Goal: Task Accomplishment & Management: Complete application form

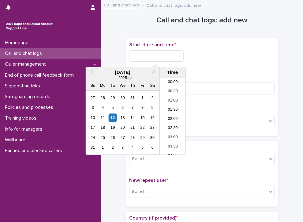
click at [171, 57] on input "text" at bounding box center [156, 55] width 55 height 11
click at [172, 105] on li "13:30" at bounding box center [173, 107] width 26 height 9
click at [172, 54] on input "**********" at bounding box center [156, 55] width 55 height 11
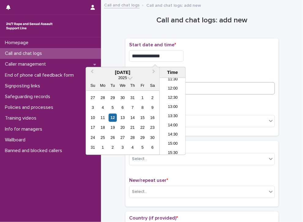
type input "**********"
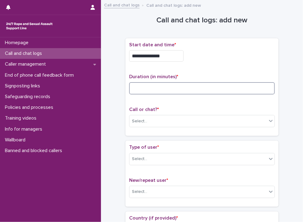
click at [202, 90] on input at bounding box center [202, 88] width 146 height 12
type input "**"
click at [168, 119] on div "Select..." at bounding box center [199, 121] width 138 height 10
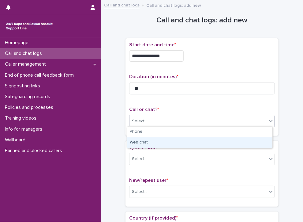
click at [146, 142] on div "Web chat" at bounding box center [199, 142] width 145 height 11
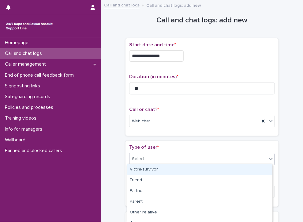
click at [156, 157] on div "Select..." at bounding box center [199, 159] width 138 height 10
click at [157, 168] on div "Victim/survivor" at bounding box center [199, 169] width 145 height 11
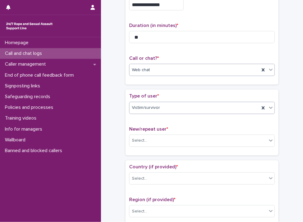
scroll to position [61, 0]
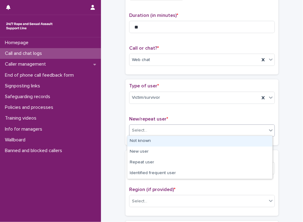
click at [138, 128] on div "Select..." at bounding box center [139, 130] width 15 height 6
click at [152, 141] on div "Not known" at bounding box center [199, 141] width 145 height 11
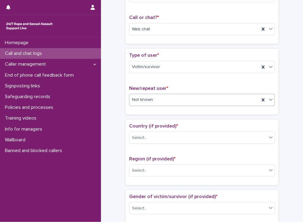
scroll to position [123, 0]
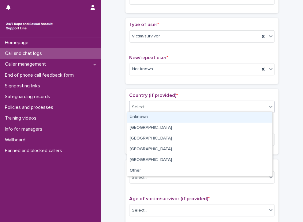
click at [139, 104] on div "Select..." at bounding box center [139, 107] width 15 height 6
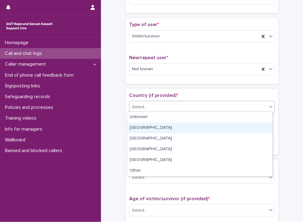
click at [141, 126] on div "[GEOGRAPHIC_DATA]" at bounding box center [199, 128] width 145 height 11
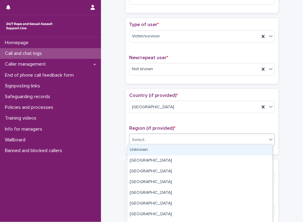
click at [142, 138] on div "Select..." at bounding box center [139, 140] width 15 height 6
click at [143, 149] on div "Unknown" at bounding box center [199, 150] width 145 height 11
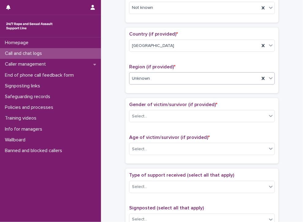
scroll to position [214, 0]
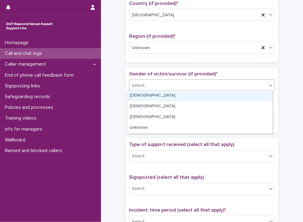
click at [158, 82] on div "Select..." at bounding box center [199, 86] width 138 height 10
click at [153, 95] on div "[DEMOGRAPHIC_DATA]" at bounding box center [199, 95] width 145 height 11
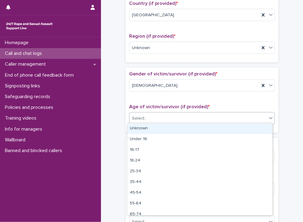
click at [153, 116] on div "Select..." at bounding box center [199, 118] width 138 height 10
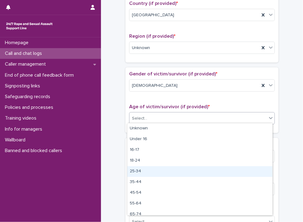
click at [136, 170] on div "25-34" at bounding box center [199, 171] width 145 height 11
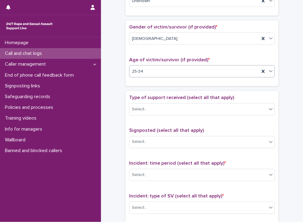
scroll to position [276, 0]
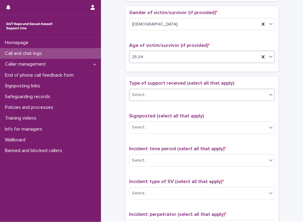
click at [152, 90] on div "Select..." at bounding box center [199, 95] width 138 height 10
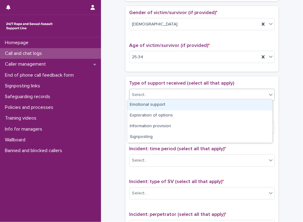
click at [144, 103] on div "Emotional support" at bounding box center [199, 105] width 145 height 11
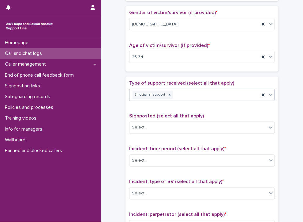
click at [192, 92] on div "Emotional support" at bounding box center [195, 94] width 130 height 11
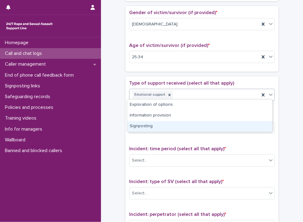
click at [143, 126] on div "Signposting" at bounding box center [199, 126] width 145 height 11
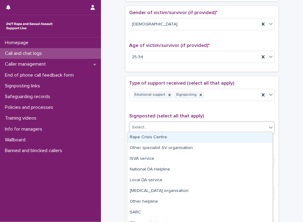
click at [143, 126] on div "Select..." at bounding box center [139, 127] width 15 height 6
click at [146, 137] on div "Rape Crisis Centre" at bounding box center [199, 137] width 145 height 11
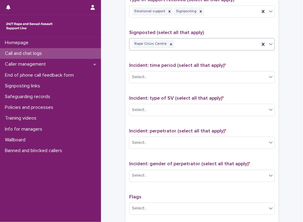
scroll to position [368, 0]
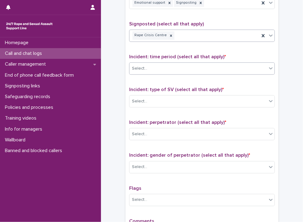
click at [151, 64] on div "Select..." at bounding box center [199, 69] width 138 height 10
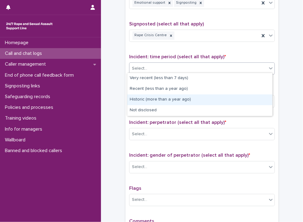
click at [173, 98] on div "Historic (more than a year ago)" at bounding box center [199, 99] width 145 height 11
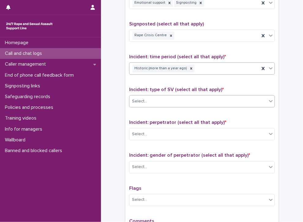
click at [154, 98] on div "Select..." at bounding box center [199, 102] width 138 height 10
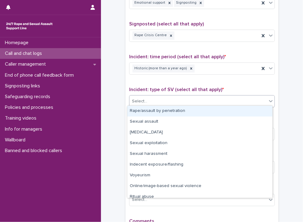
click at [153, 112] on div "Rape/assault by penetration" at bounding box center [199, 111] width 145 height 11
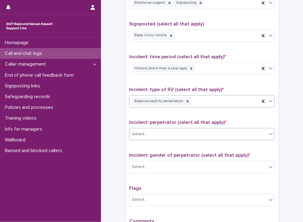
click at [165, 135] on div "Select..." at bounding box center [199, 134] width 138 height 10
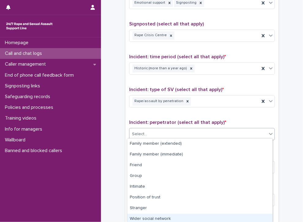
click at [180, 218] on div "Wider social network" at bounding box center [199, 219] width 145 height 11
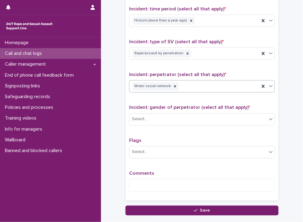
scroll to position [429, 0]
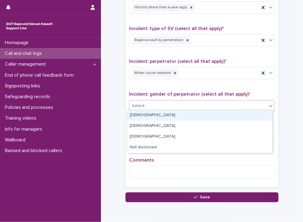
click at [142, 103] on div "Select..." at bounding box center [139, 106] width 15 height 6
click at [146, 114] on div "[DEMOGRAPHIC_DATA]" at bounding box center [199, 115] width 145 height 11
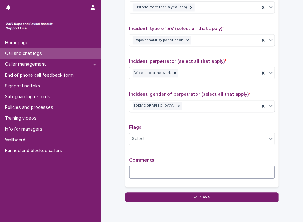
click at [181, 169] on textarea at bounding box center [202, 171] width 146 height 13
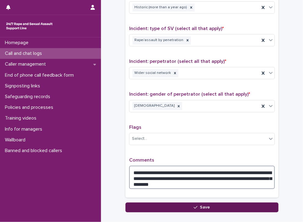
type textarea "**********"
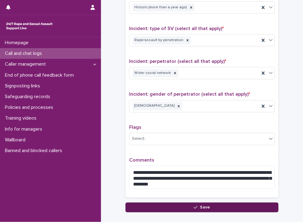
click at [169, 204] on button "Save" at bounding box center [202, 207] width 153 height 10
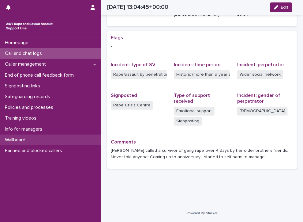
scroll to position [108, 0]
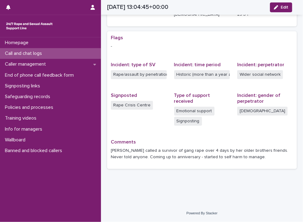
click at [9, 51] on p "Call and chat logs" at bounding box center [24, 54] width 44 height 6
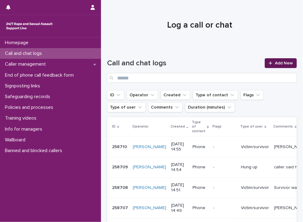
click at [275, 61] on span "Add New" at bounding box center [284, 63] width 18 height 4
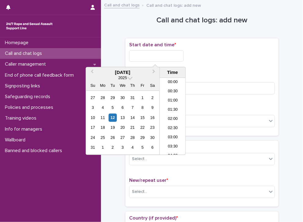
click at [175, 56] on input "text" at bounding box center [156, 55] width 55 height 11
click at [174, 106] on li "14:00" at bounding box center [173, 107] width 26 height 9
click at [169, 55] on input "**********" at bounding box center [156, 55] width 55 height 11
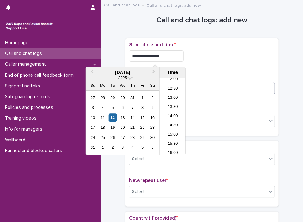
type input "**********"
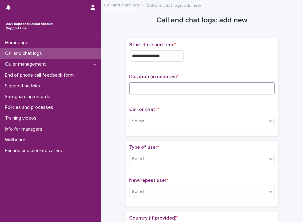
click at [217, 89] on input at bounding box center [202, 88] width 146 height 12
type input "**"
click at [174, 118] on div "Select..." at bounding box center [199, 121] width 138 height 10
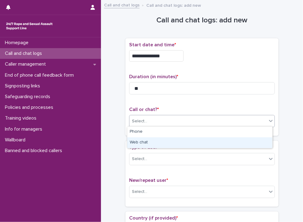
click at [170, 142] on div "Web chat" at bounding box center [199, 142] width 145 height 11
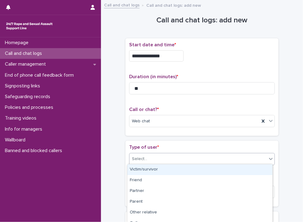
click at [171, 158] on div "Select..." at bounding box center [199, 159] width 138 height 10
click at [145, 170] on div "Victim/survivor" at bounding box center [199, 169] width 145 height 11
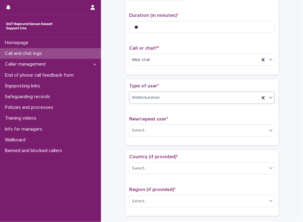
scroll to position [92, 0]
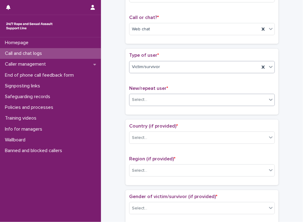
click at [163, 95] on div "Select..." at bounding box center [199, 100] width 138 height 10
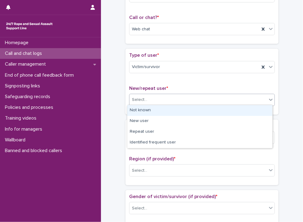
click at [134, 110] on div "Not known" at bounding box center [199, 110] width 145 height 11
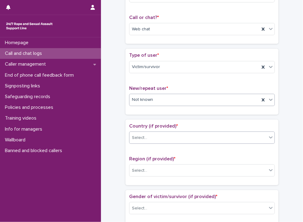
click at [151, 136] on div "Select..." at bounding box center [199, 138] width 138 height 10
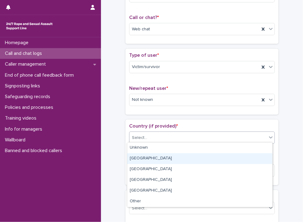
click at [146, 157] on div "[GEOGRAPHIC_DATA]" at bounding box center [199, 158] width 145 height 11
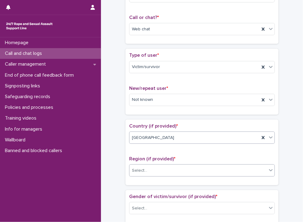
click at [155, 168] on div "Select..." at bounding box center [199, 170] width 138 height 10
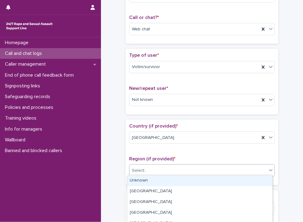
click at [154, 179] on div "Unknown" at bounding box center [199, 180] width 145 height 11
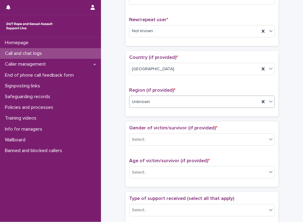
scroll to position [184, 0]
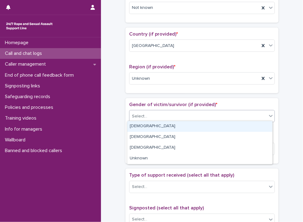
click at [148, 111] on div "Select..." at bounding box center [199, 116] width 138 height 10
click at [148, 123] on div "[DEMOGRAPHIC_DATA]" at bounding box center [199, 126] width 145 height 11
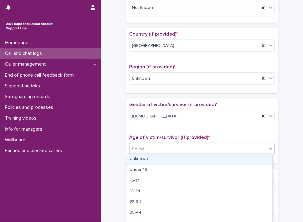
click at [147, 148] on div "Select..." at bounding box center [199, 149] width 138 height 10
click at [143, 157] on div "Unknown" at bounding box center [199, 159] width 145 height 11
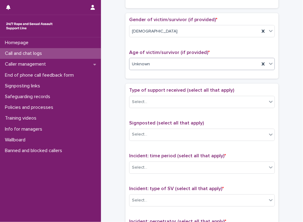
scroll to position [276, 0]
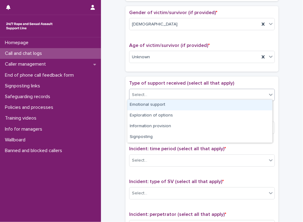
click at [156, 92] on div "Select..." at bounding box center [199, 95] width 138 height 10
click at [147, 104] on div "Emotional support" at bounding box center [199, 105] width 145 height 11
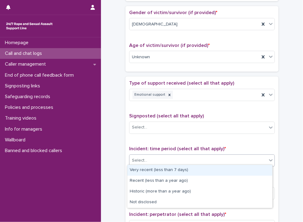
click at [189, 157] on div "Select..." at bounding box center [199, 161] width 138 height 10
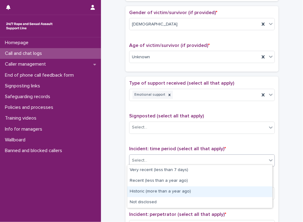
click at [180, 190] on div "Historic (more than a year ago)" at bounding box center [199, 191] width 145 height 11
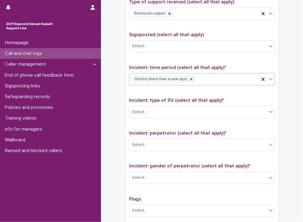
scroll to position [368, 0]
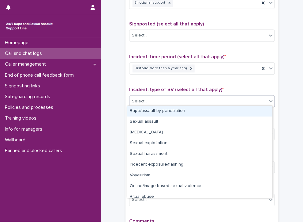
click at [154, 97] on div "Select..." at bounding box center [199, 102] width 138 height 10
click at [148, 111] on div "Rape/assault by penetration" at bounding box center [199, 111] width 145 height 11
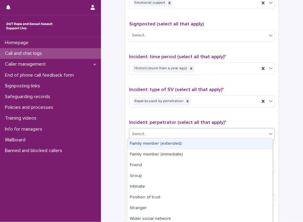
click at [193, 131] on div "Select..." at bounding box center [199, 134] width 138 height 10
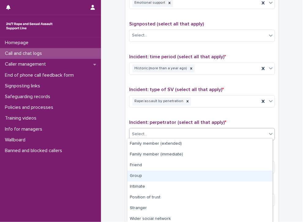
scroll to position [34, 0]
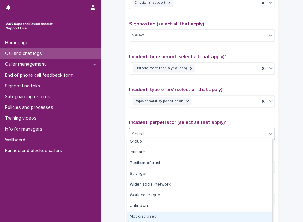
click at [177, 217] on div "Not disclosed" at bounding box center [199, 216] width 145 height 11
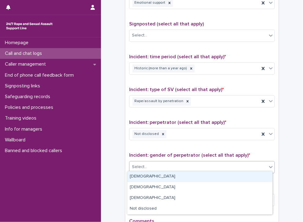
click at [162, 162] on div "Select..." at bounding box center [199, 167] width 138 height 10
click at [133, 176] on div "[DEMOGRAPHIC_DATA]" at bounding box center [199, 176] width 145 height 11
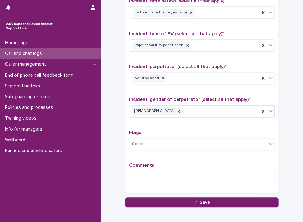
scroll to position [454, 0]
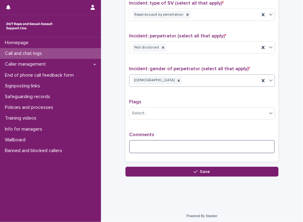
click at [165, 147] on textarea at bounding box center [202, 146] width 146 height 13
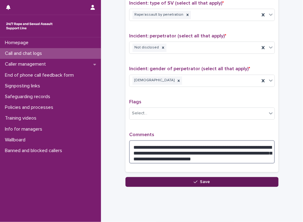
type textarea "**********"
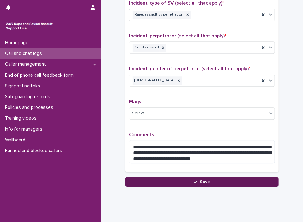
click at [173, 179] on button "Save" at bounding box center [202, 182] width 153 height 10
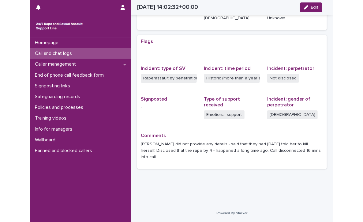
scroll to position [98, 0]
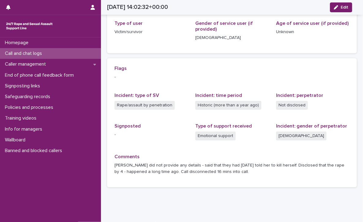
click at [45, 50] on div "Call and chat logs" at bounding box center [50, 53] width 101 height 11
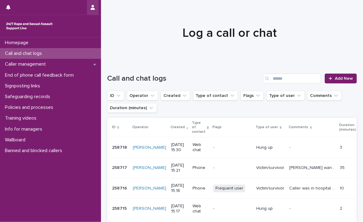
click at [91, 6] on icon "button" at bounding box center [93, 7] width 4 height 5
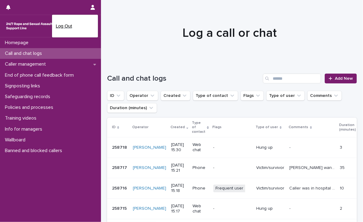
click at [70, 24] on p "Log Out" at bounding box center [75, 26] width 39 height 10
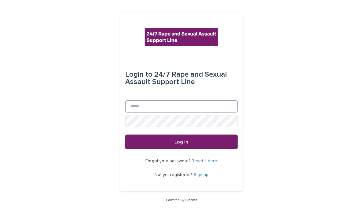
type input "**********"
